Goal: Task Accomplishment & Management: Use online tool/utility

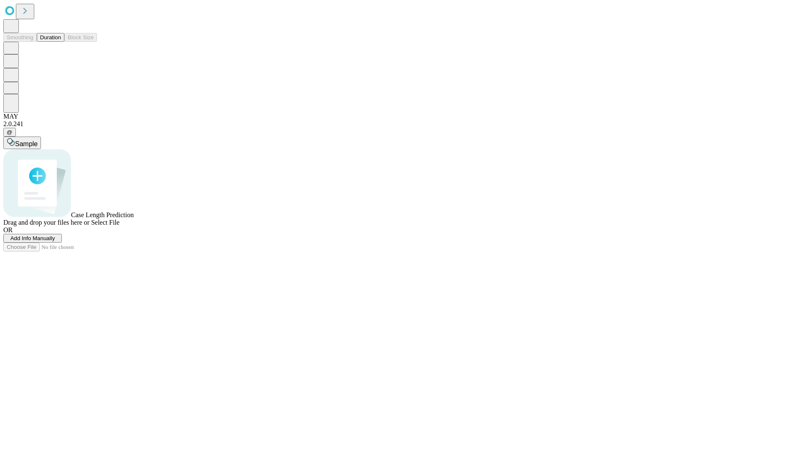
click at [61, 42] on button "Duration" at bounding box center [51, 37] width 28 height 9
click at [55, 241] on span "Add Info Manually" at bounding box center [32, 238] width 45 height 6
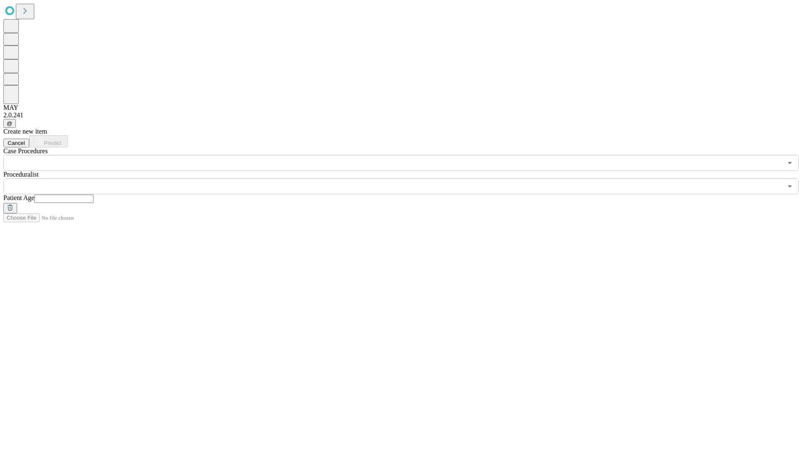
click at [94, 195] on input "text" at bounding box center [63, 199] width 59 height 8
